Goal: Check status: Check status

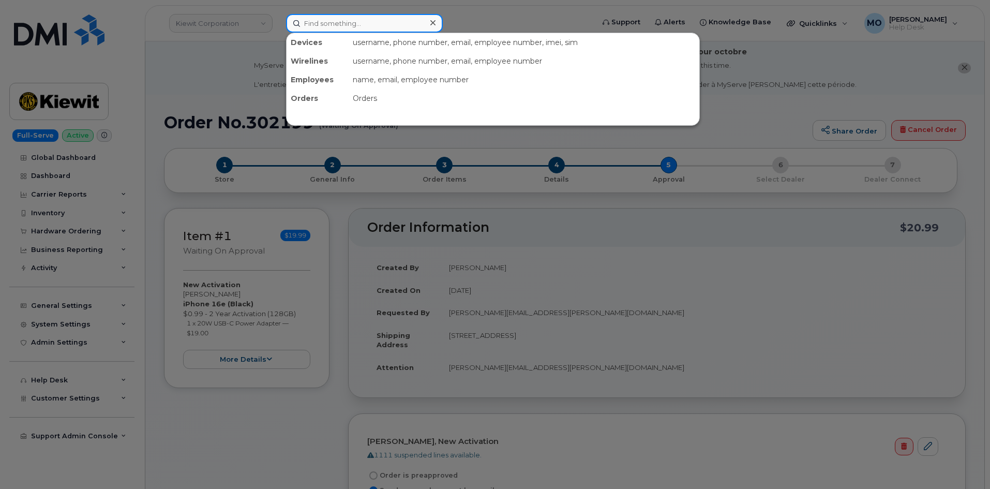
click at [328, 25] on input at bounding box center [364, 23] width 157 height 19
paste input "3322599887"
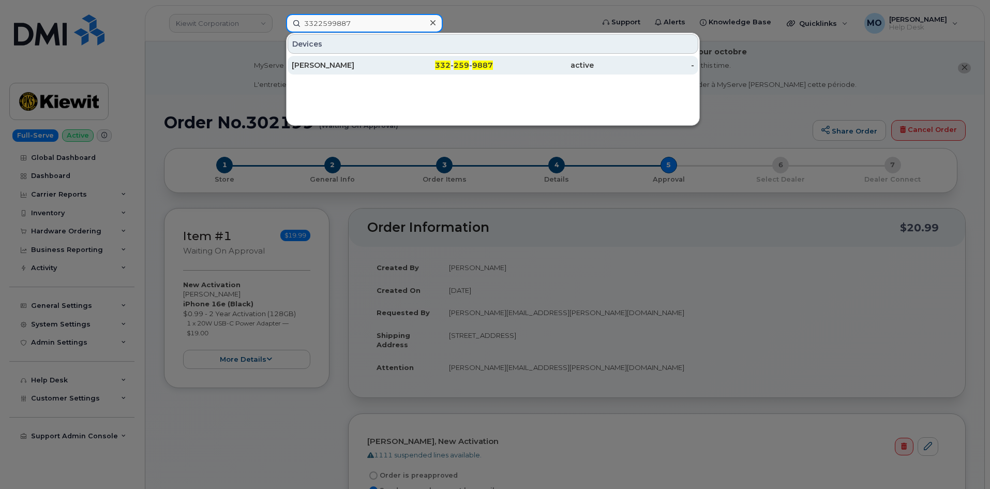
type input "3322599887"
click at [566, 70] on div "active" at bounding box center [543, 65] width 101 height 19
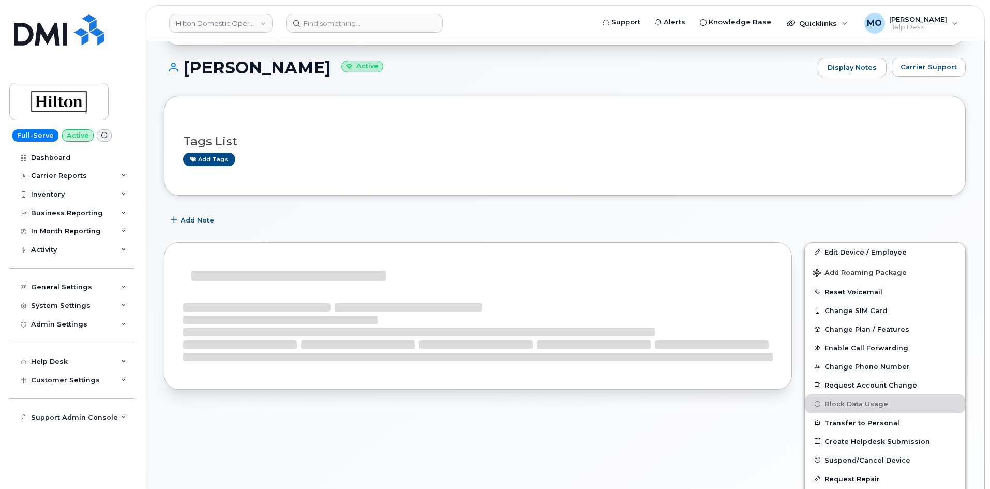
scroll to position [155, 0]
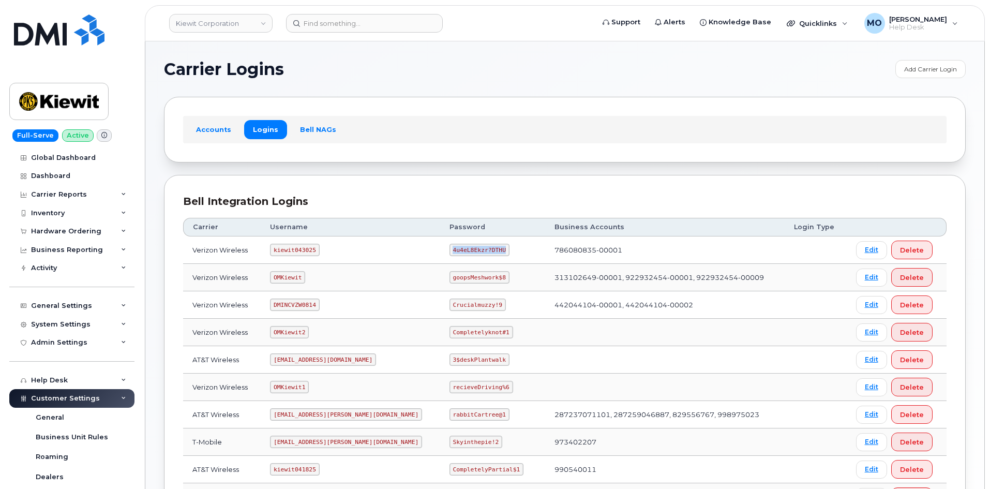
drag, startPoint x: 410, startPoint y: 247, endPoint x: 482, endPoint y: 253, distance: 71.7
click at [482, 253] on td "4u4eL8Ekzr?DTHU" at bounding box center [492, 249] width 105 height 27
copy code "4u4eL8Ekzr?DTHU"
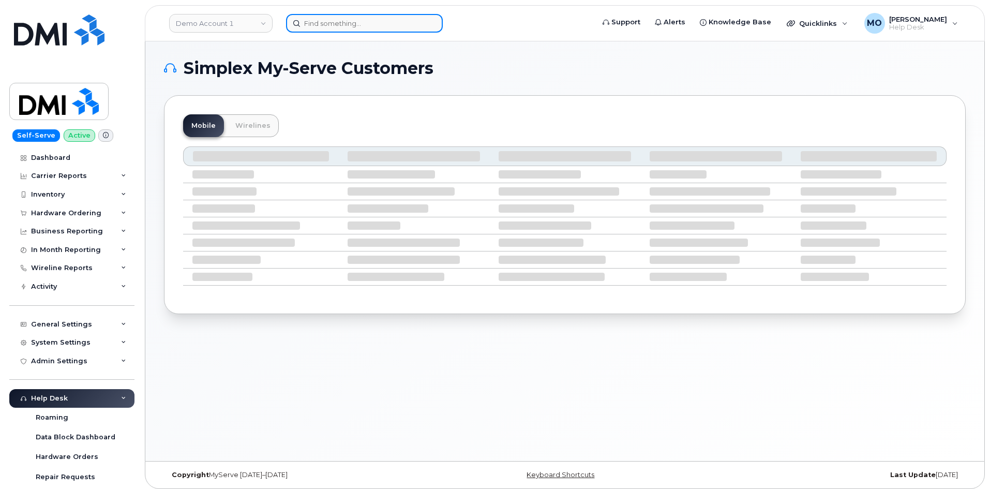
click at [364, 29] on input at bounding box center [364, 23] width 157 height 19
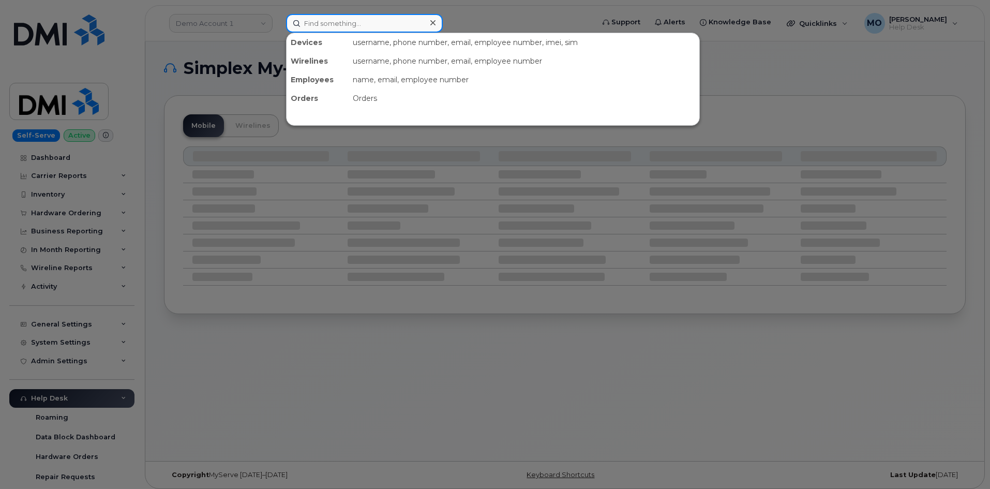
paste input "2065840143"
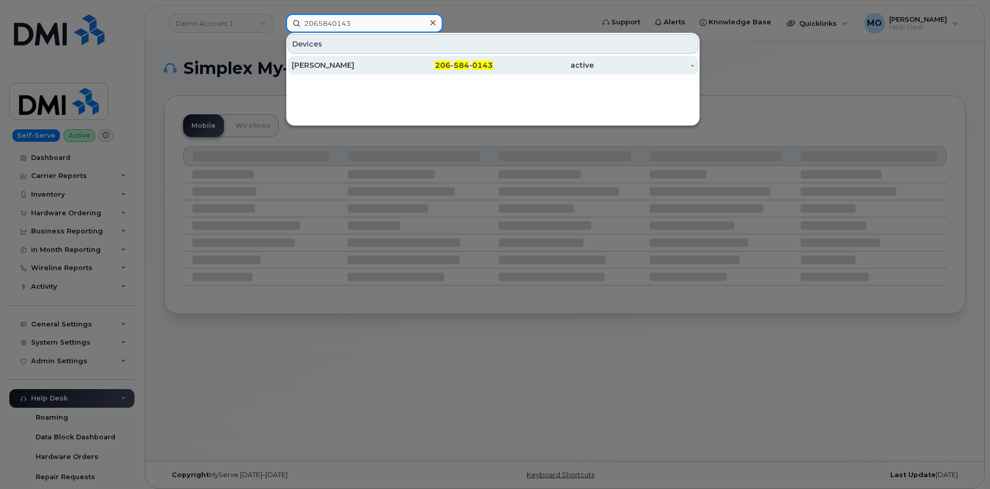
type input "2065840143"
click at [367, 63] on div "[PERSON_NAME]" at bounding box center [342, 65] width 101 height 10
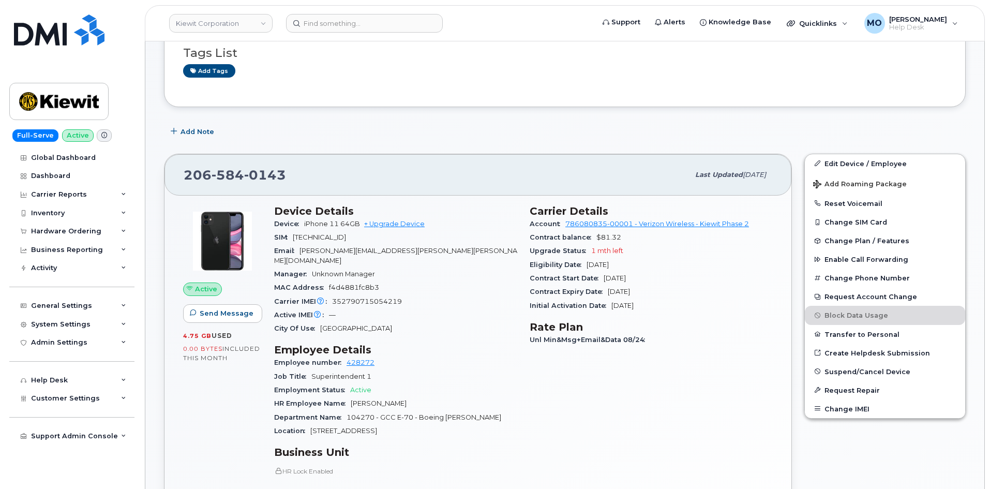
scroll to position [155, 0]
